Goal: Check status: Check status

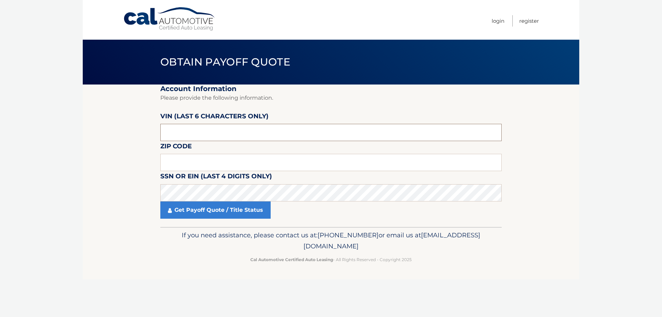
click at [183, 131] on input "text" at bounding box center [330, 132] width 341 height 17
click at [179, 129] on input "text" at bounding box center [330, 132] width 341 height 17
type input "4*****"
type input "451551"
click at [188, 161] on input "text" at bounding box center [330, 162] width 341 height 17
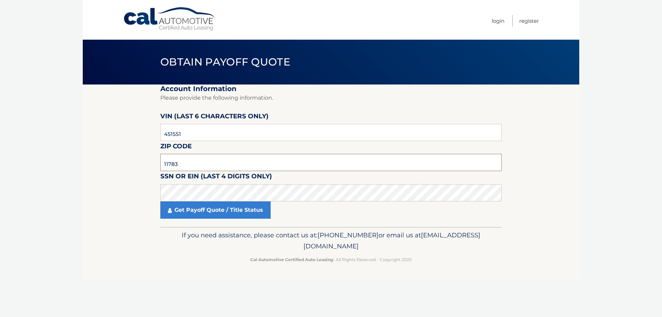
type input "11783"
click button "For Originating Dealer" at bounding box center [0, 0] width 0 height 0
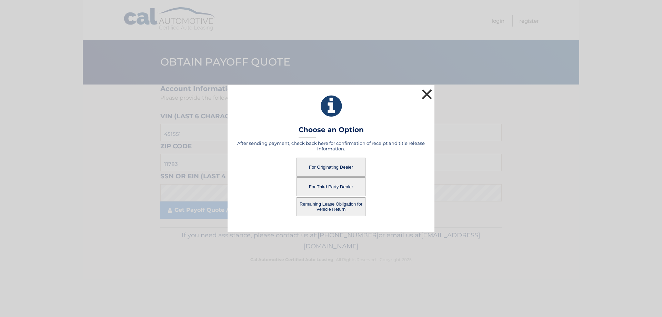
click at [426, 92] on button "×" at bounding box center [427, 94] width 14 height 14
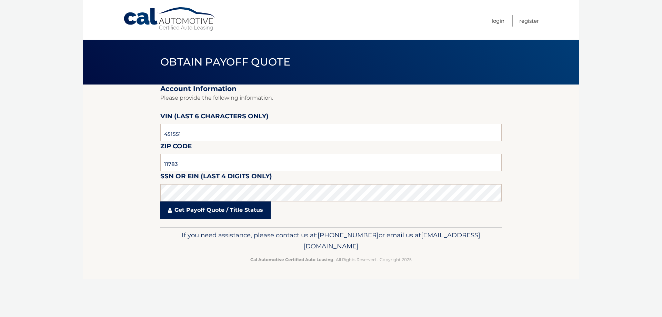
click at [233, 210] on link "Get Payoff Quote / Title Status" at bounding box center [215, 209] width 110 height 17
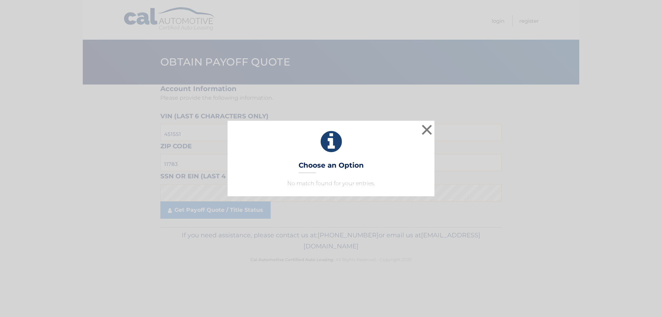
click at [226, 211] on div "× Choose an Option No match found for your entries. This is what you see on sec…" at bounding box center [331, 158] width 662 height 317
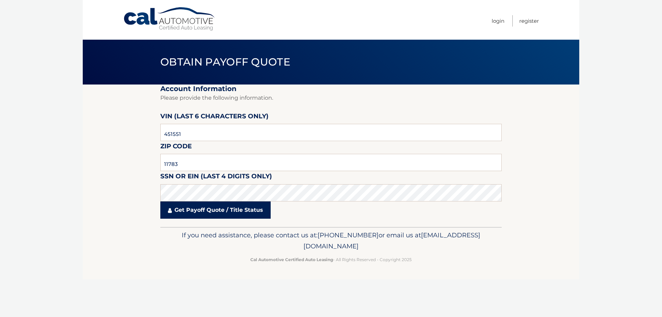
click at [231, 206] on link "Get Payoff Quote / Title Status" at bounding box center [215, 209] width 110 height 17
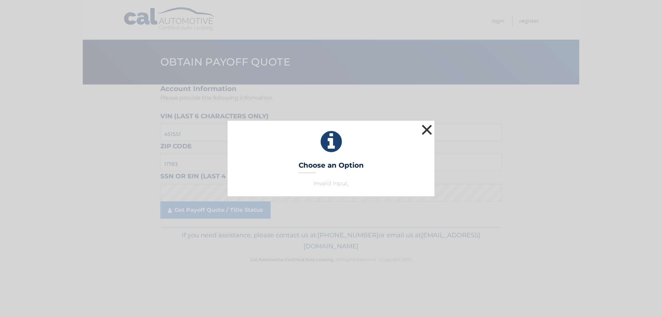
click at [430, 132] on button "×" at bounding box center [427, 130] width 14 height 14
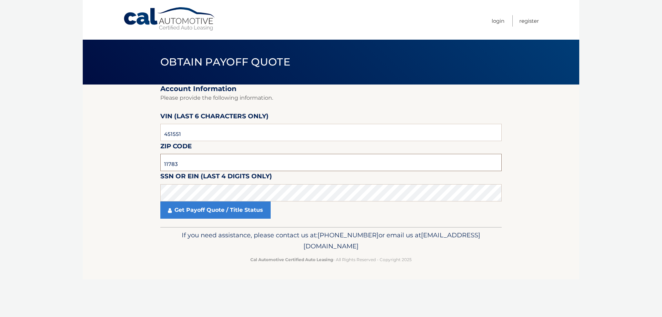
click at [186, 162] on input "11783" at bounding box center [330, 162] width 341 height 17
